Goal: Transaction & Acquisition: Purchase product/service

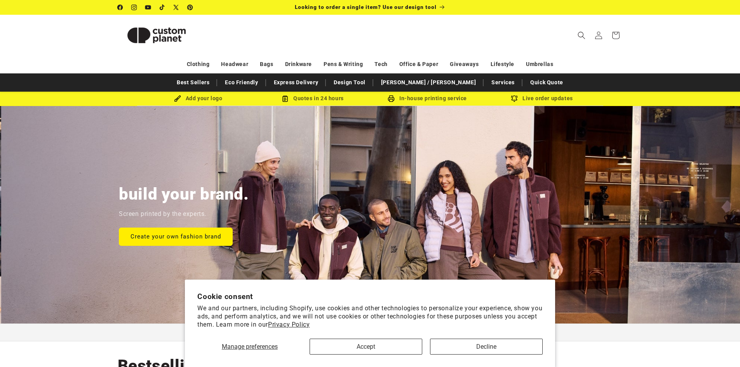
scroll to position [0, 740]
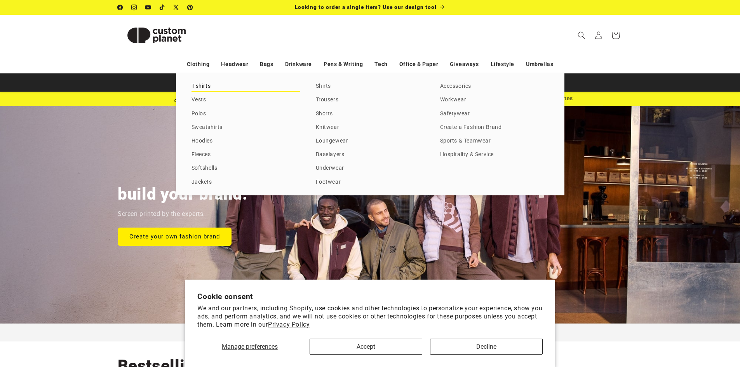
click at [205, 87] on link "T-shirts" at bounding box center [246, 86] width 109 height 10
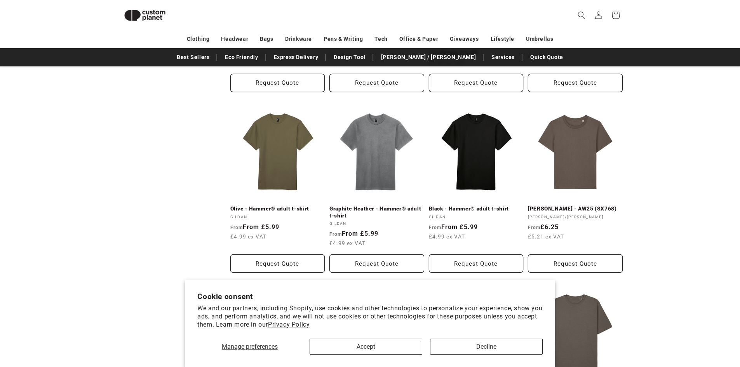
scroll to position [611, 0]
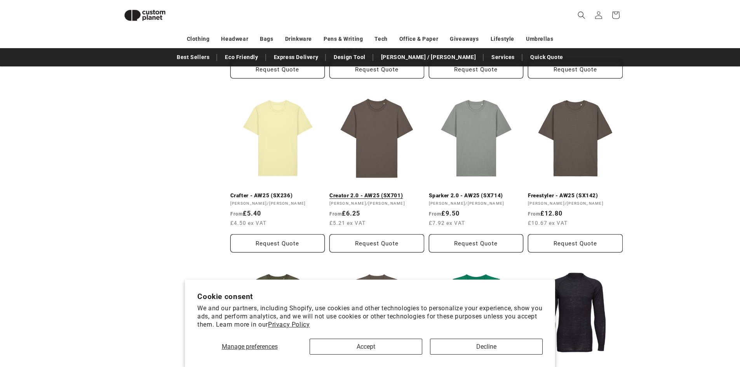
click at [360, 192] on link "Creator 2.0 - AW25 (SX701)" at bounding box center [376, 195] width 95 height 7
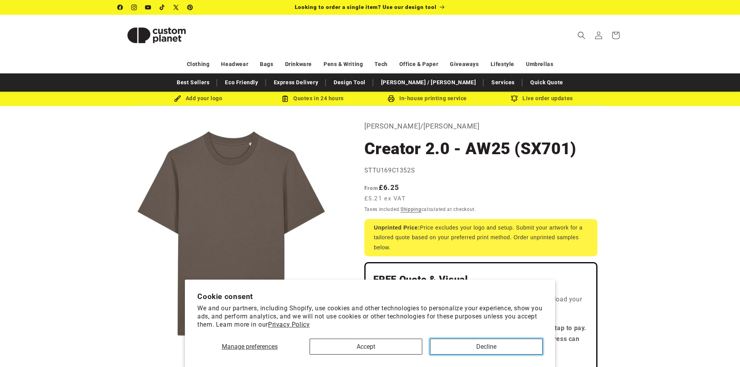
click at [462, 347] on button "Decline" at bounding box center [486, 347] width 113 height 16
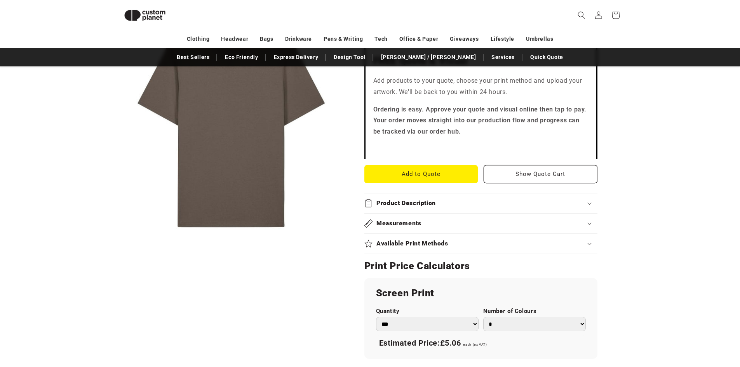
scroll to position [378, 0]
